Goal: Use online tool/utility: Use online tool/utility

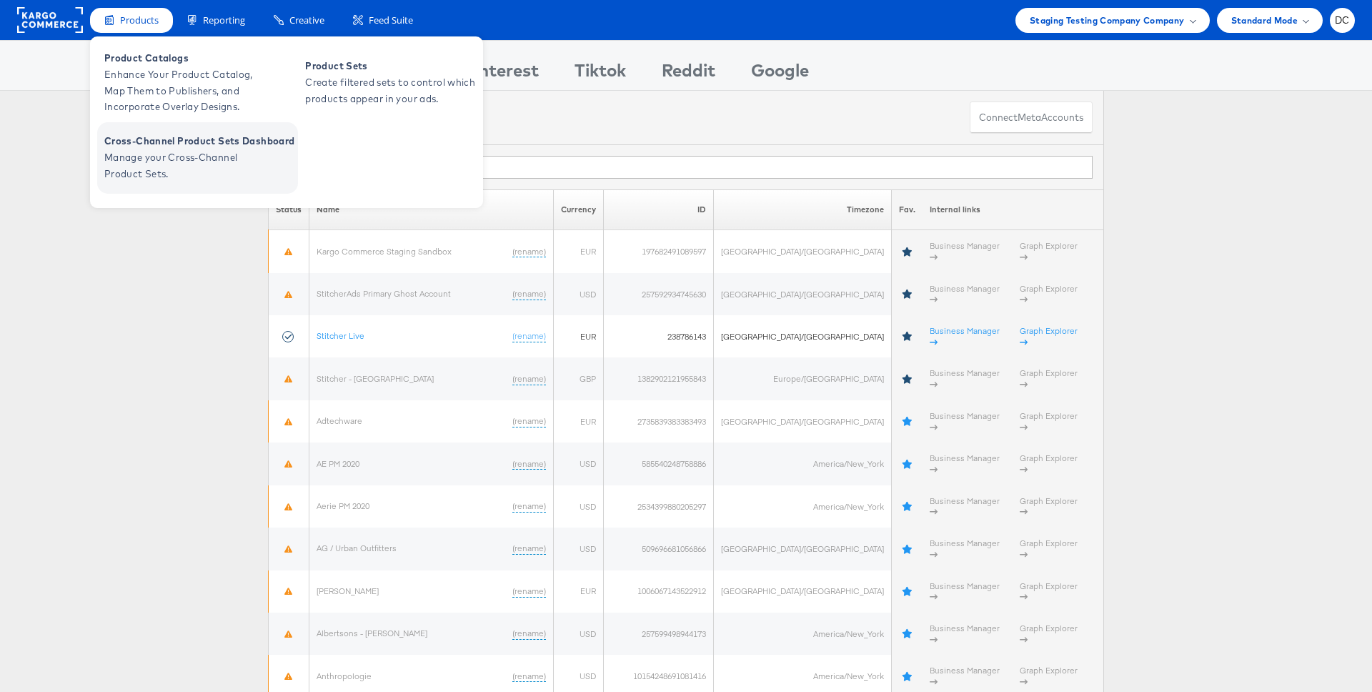
click at [176, 139] on span "Cross-Channel Product Sets Dashboard" at bounding box center [199, 141] width 190 height 16
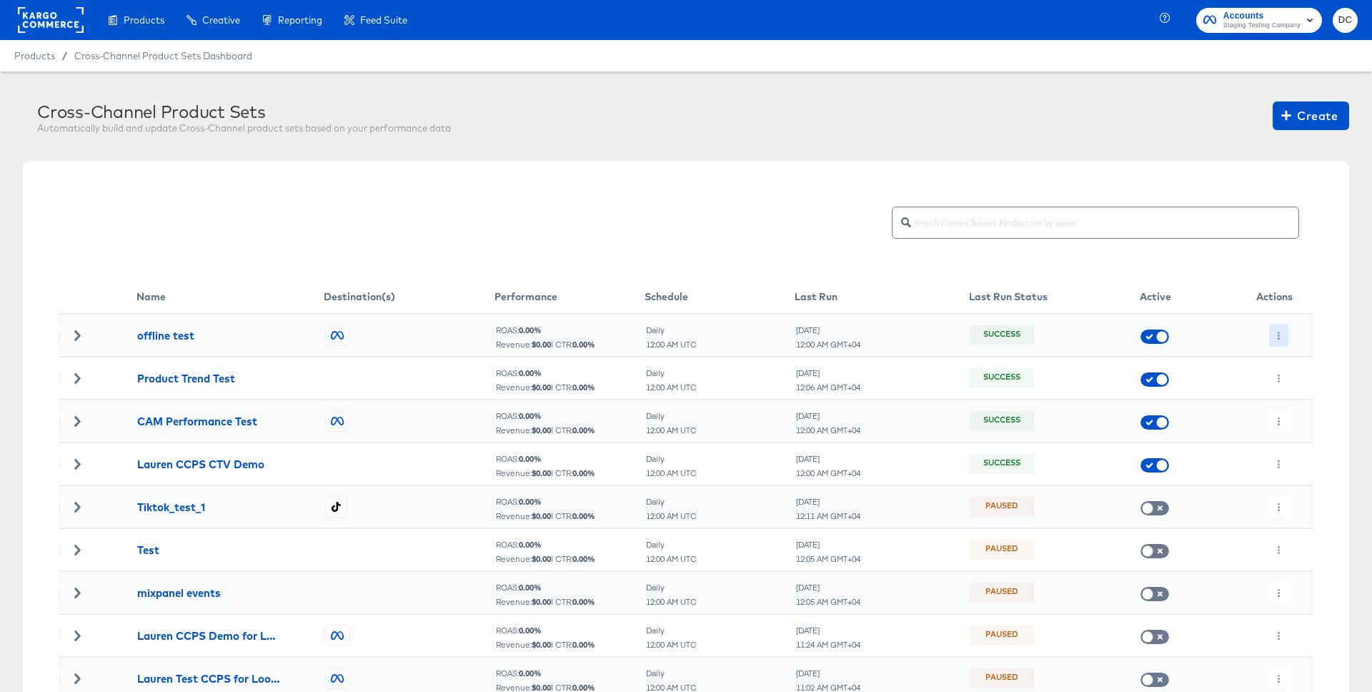
click at [1275, 334] on icon "button" at bounding box center [1279, 335] width 8 height 8
click at [1284, 359] on icon at bounding box center [1285, 364] width 10 height 10
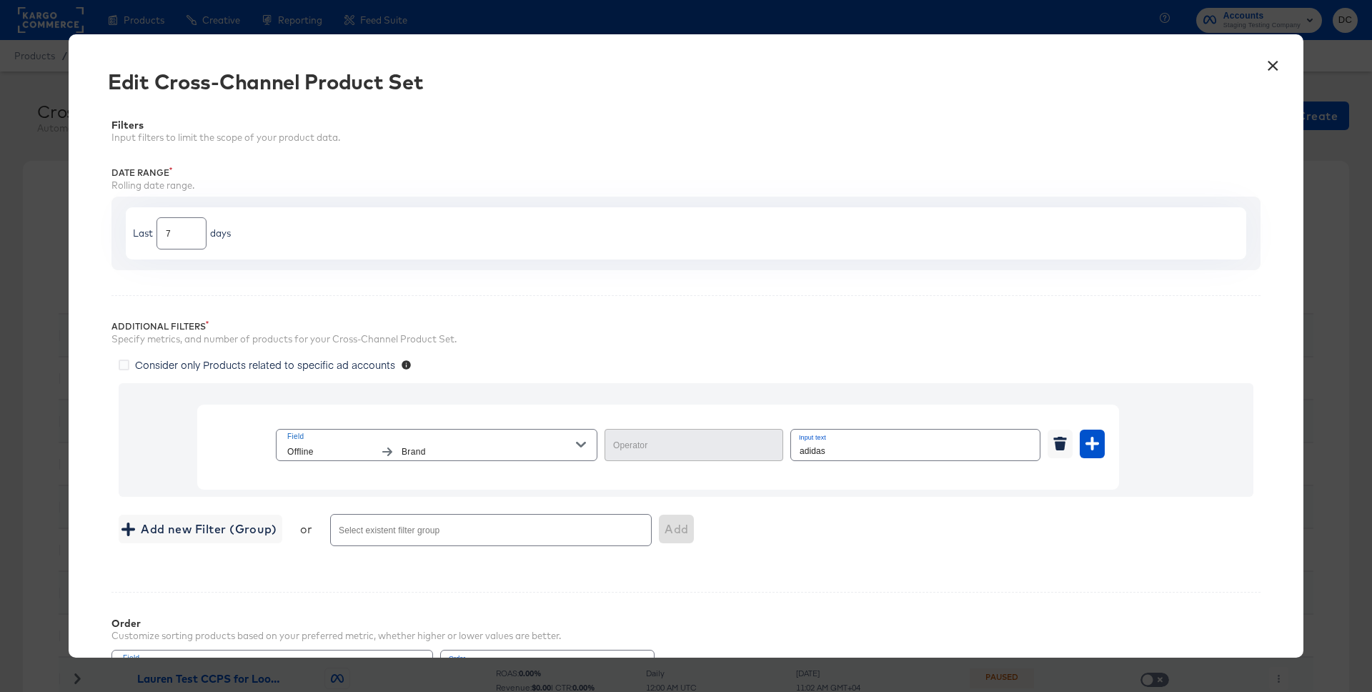
type input "Equal"
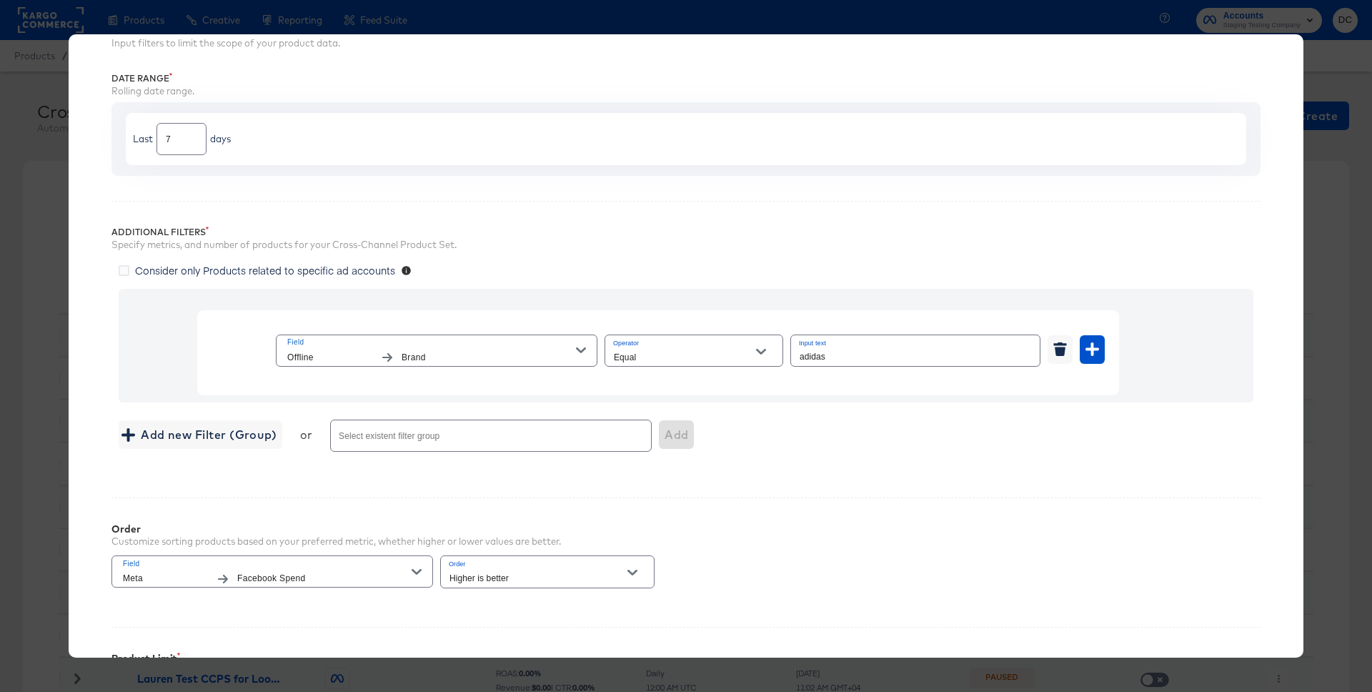
scroll to position [164, 0]
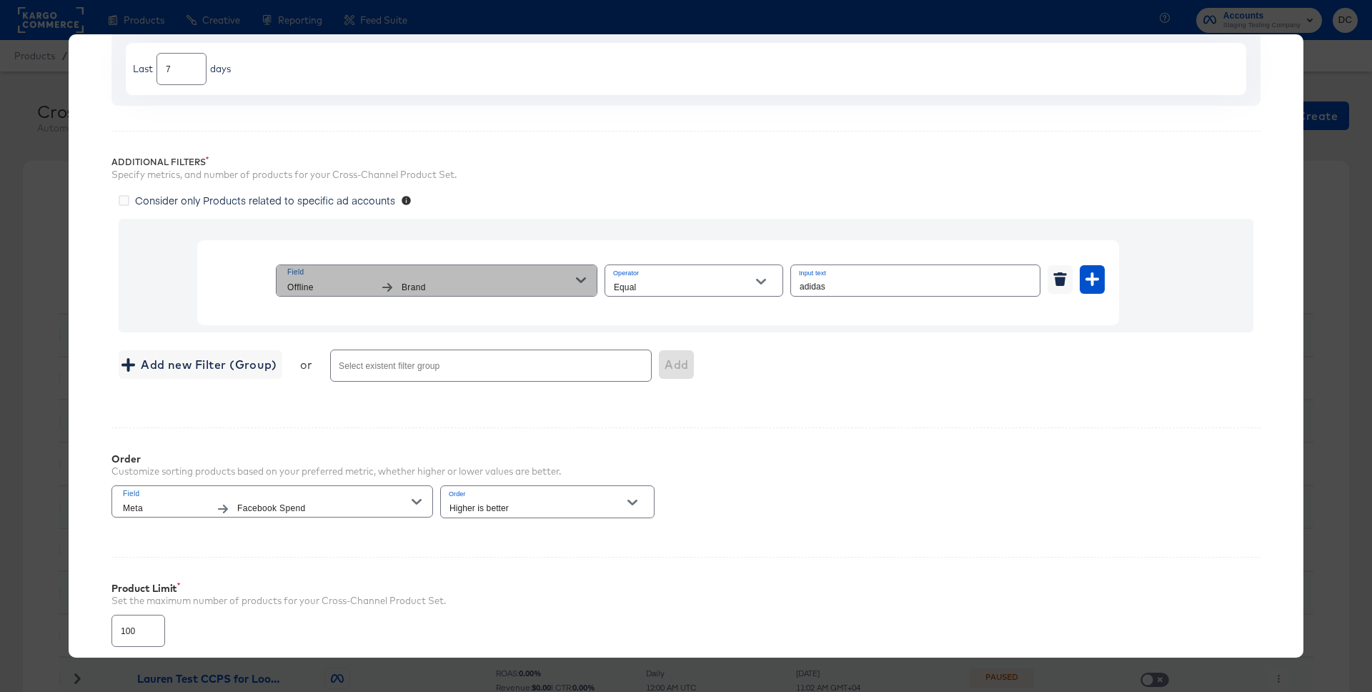
click at [409, 291] on span "Brand" at bounding box center [489, 287] width 174 height 15
click at [142, 304] on div "Field Offline Brand Operator Equal Input text adidas" at bounding box center [686, 276] width 1135 height 114
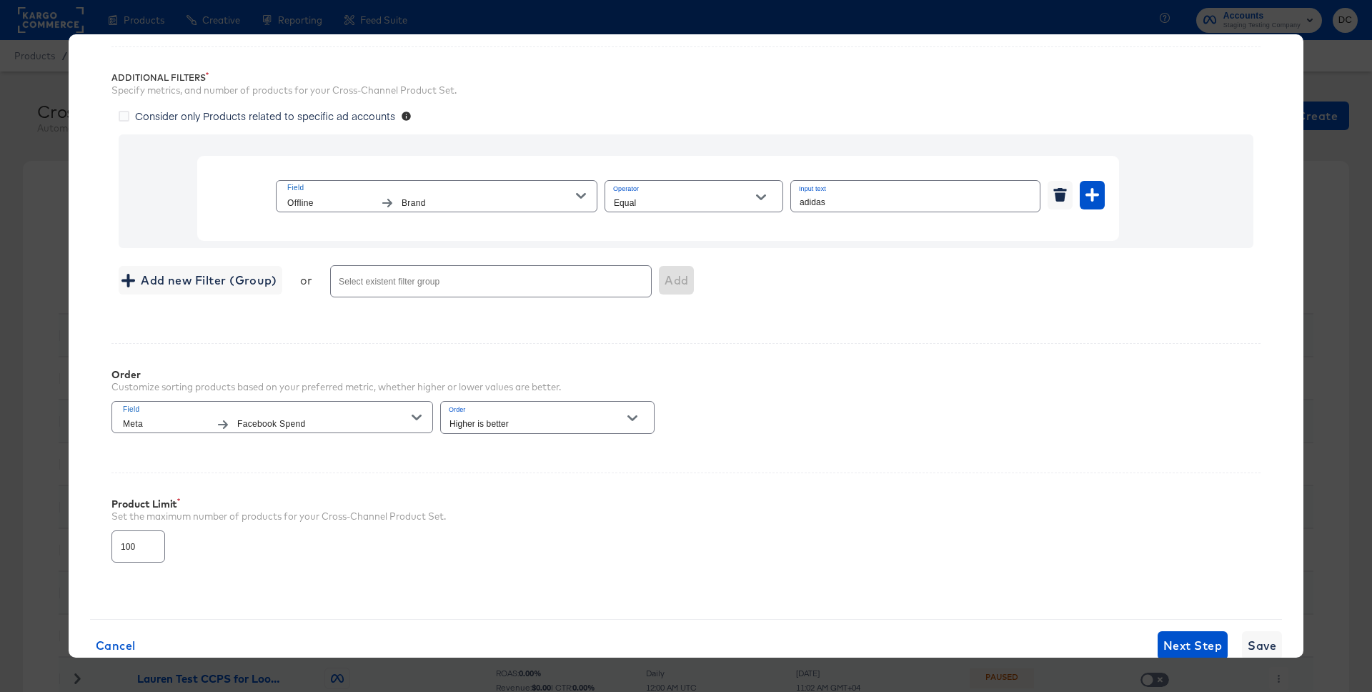
scroll to position [246, 0]
click at [264, 279] on span "Add new Filter (Group)" at bounding box center [200, 282] width 152 height 20
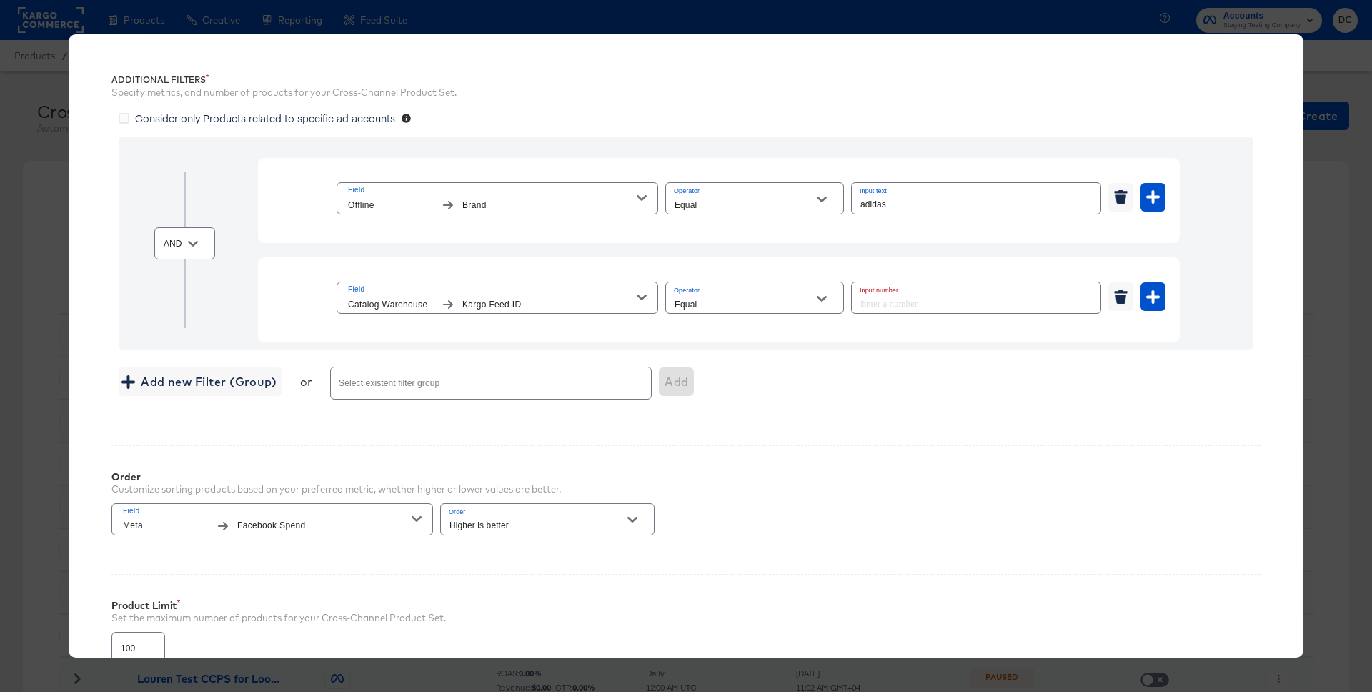
click at [395, 308] on span "Catalog Warehouse" at bounding box center [391, 304] width 86 height 15
click at [511, 307] on span "Kargo Feed ID" at bounding box center [549, 304] width 174 height 15
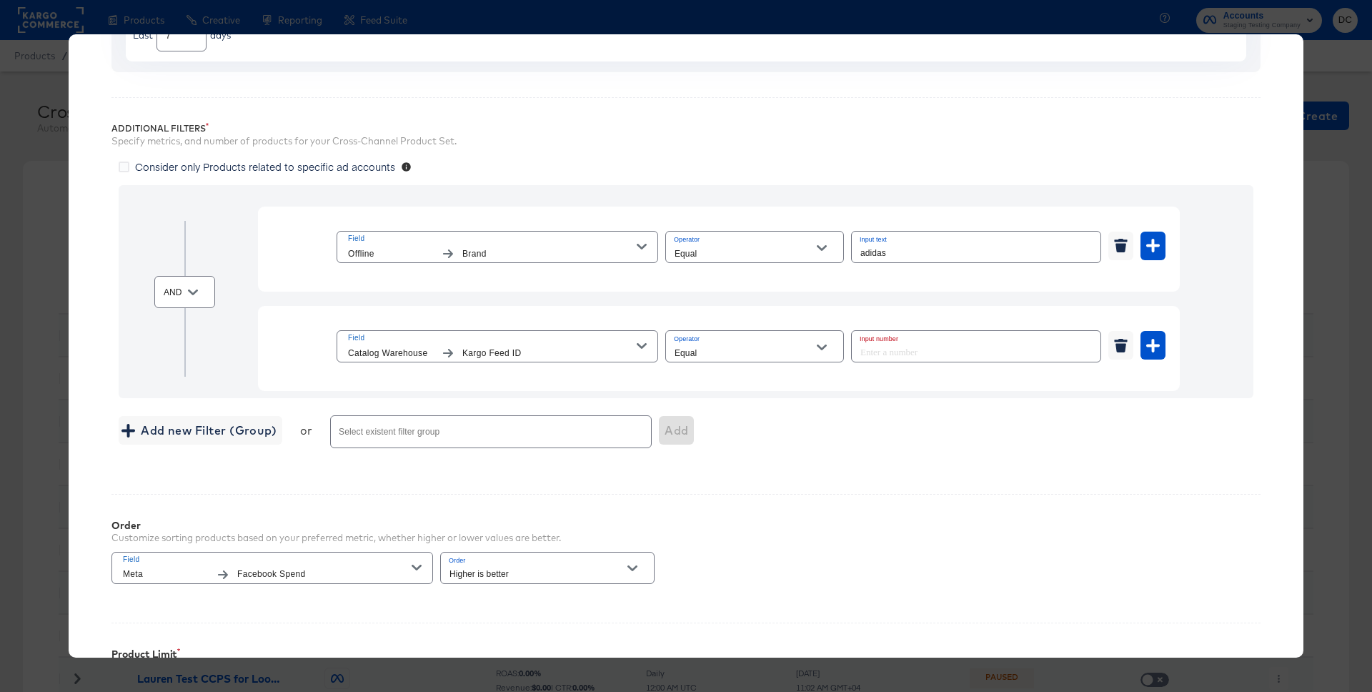
scroll to position [0, 0]
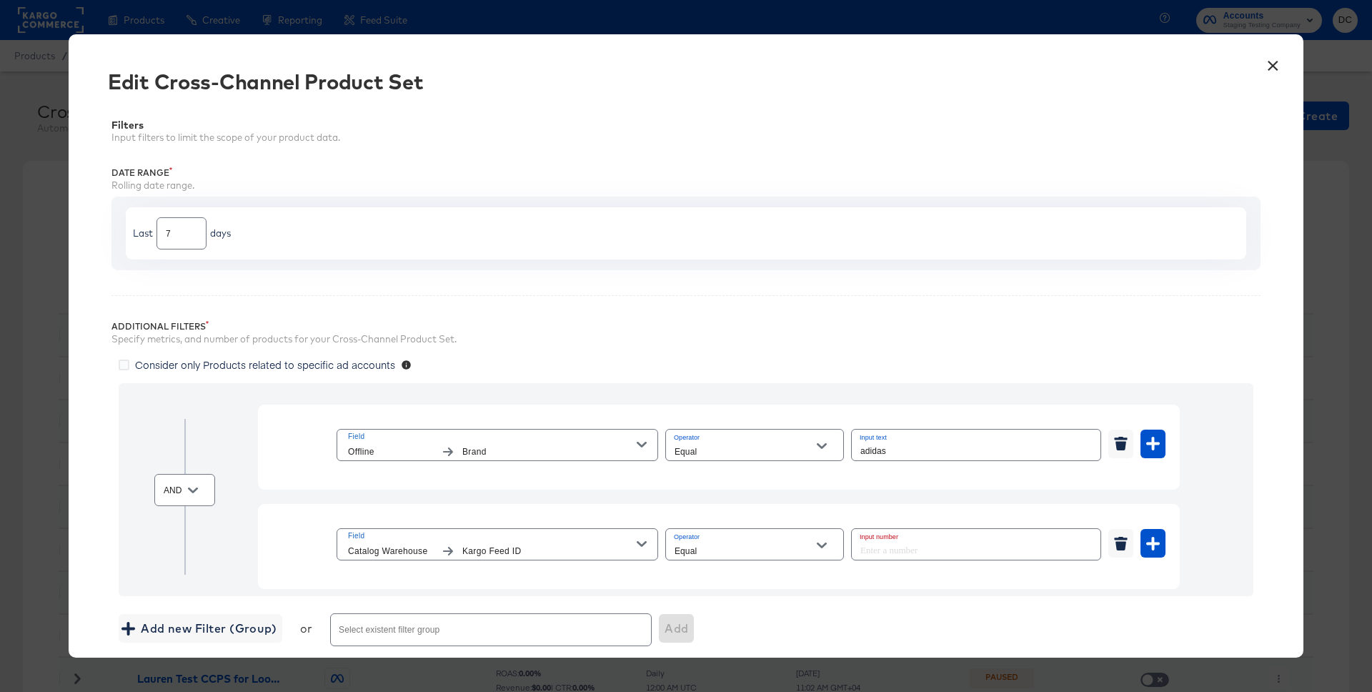
click at [1277, 66] on button "×" at bounding box center [1273, 62] width 26 height 26
